Goal: Information Seeking & Learning: Check status

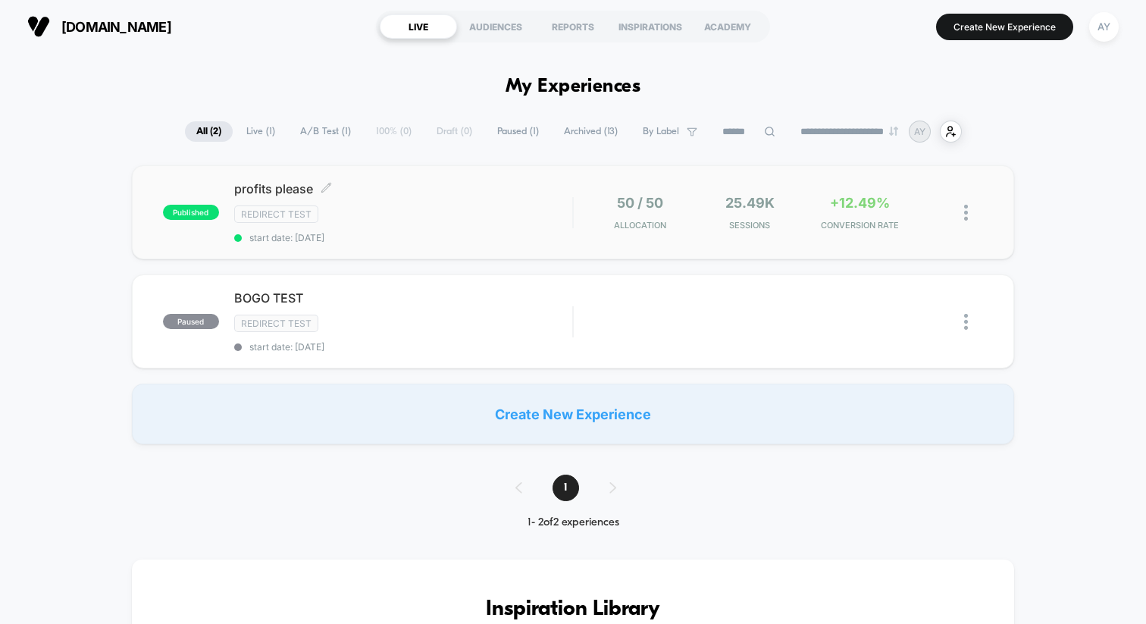
click at [459, 206] on div "Redirect Test" at bounding box center [403, 213] width 338 height 17
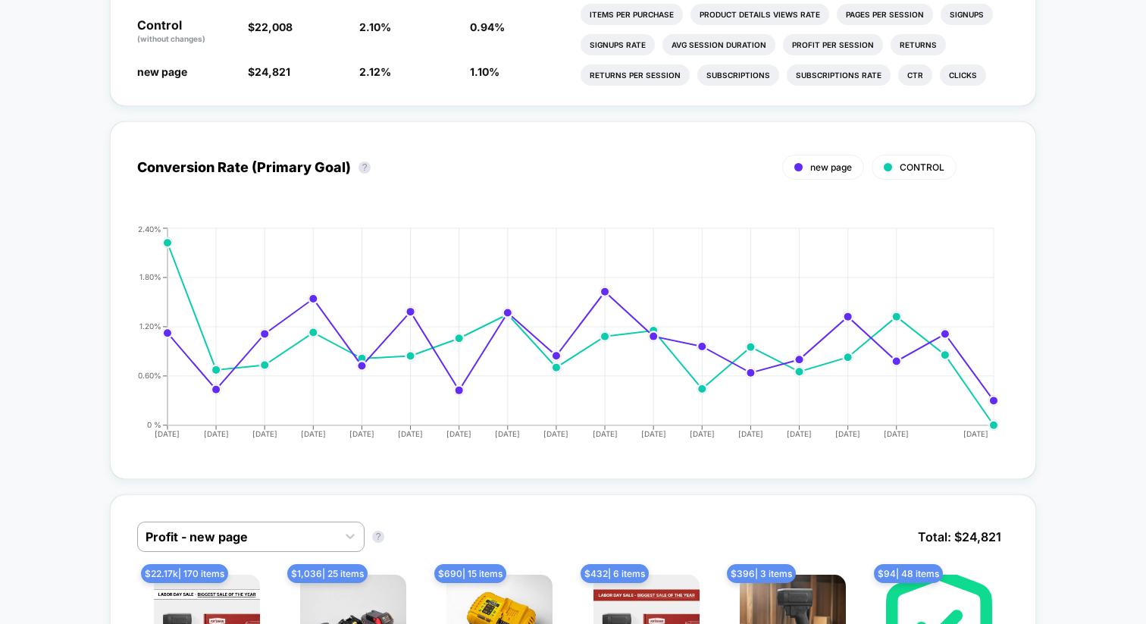
scroll to position [618, 0]
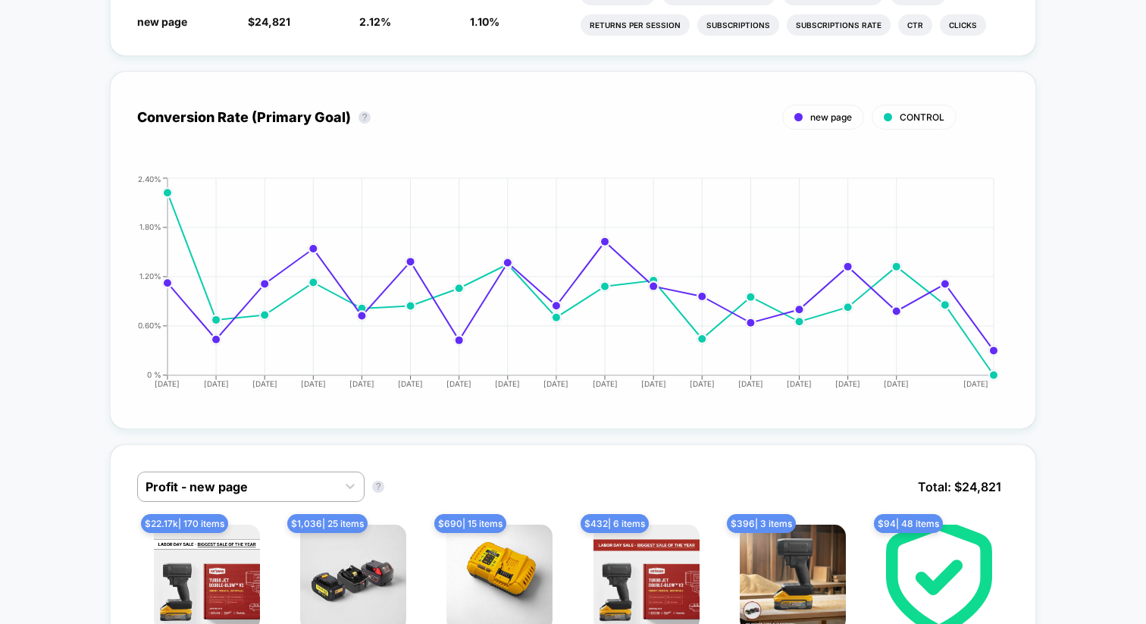
click at [514, 138] on div "Conversion Rate (Primary Goal) ? new page CONTROL Hide [DATE] [DATE] [DATE] [DA…" at bounding box center [573, 250] width 872 height 303
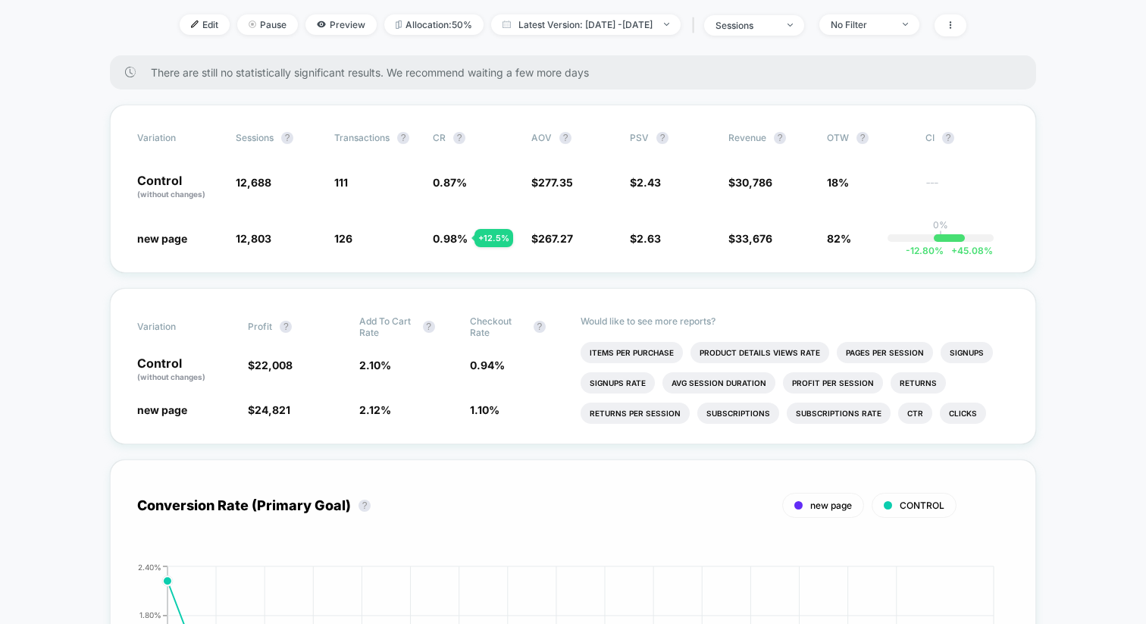
scroll to position [0, 0]
